Goal: Check status: Check status

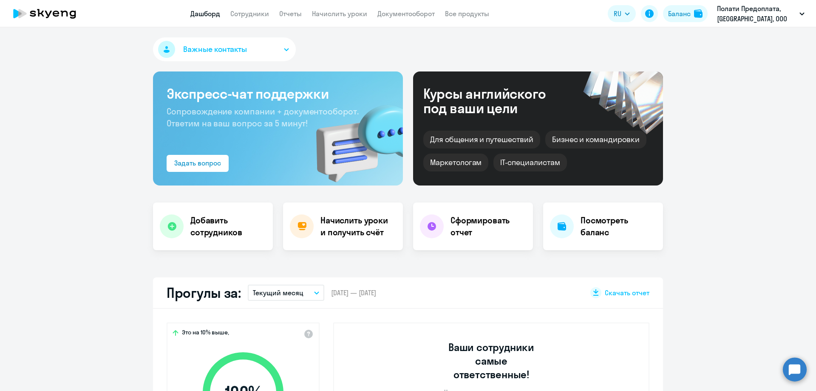
select select "30"
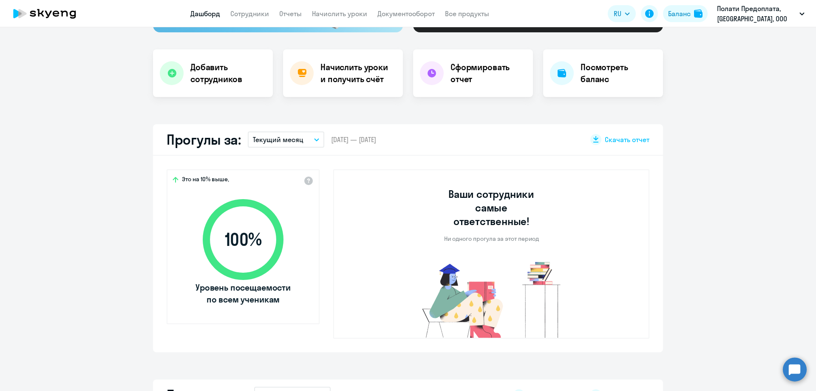
scroll to position [170, 0]
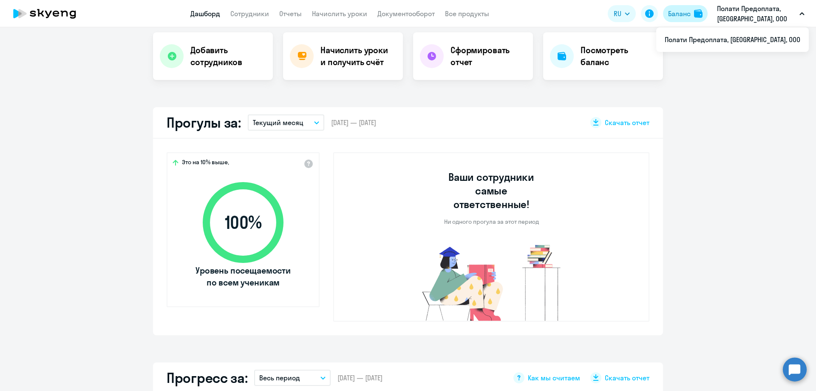
click at [695, 14] on img at bounding box center [698, 13] width 9 height 9
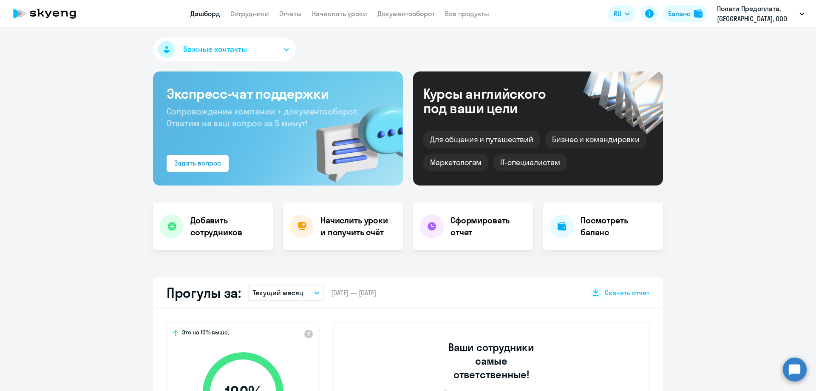
select select "30"
